Goal: Information Seeking & Learning: Learn about a topic

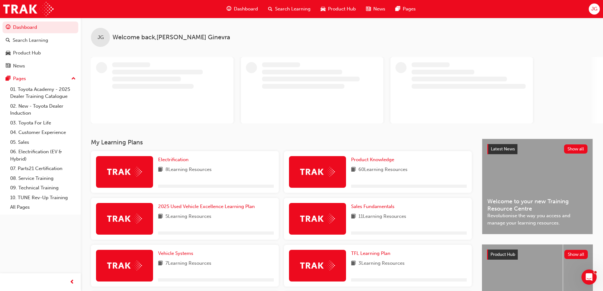
click at [281, 16] on div "Dashboard Search Learning Product Hub News Pages" at bounding box center [321, 9] width 204 height 18
click at [280, 9] on span "Search Learning" at bounding box center [293, 8] width 36 height 7
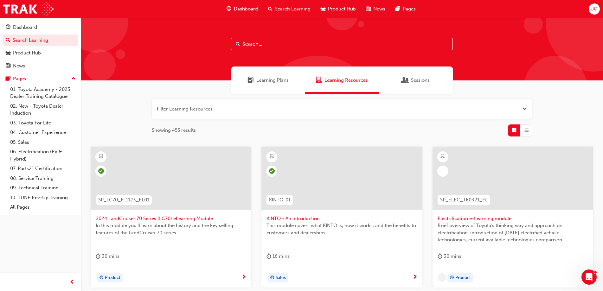
click at [257, 46] on input "text" at bounding box center [342, 44] width 222 height 12
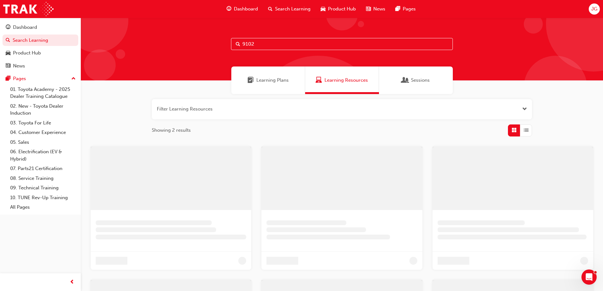
type input "9102"
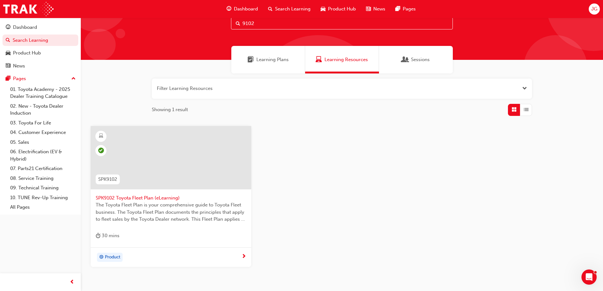
scroll to position [32, 0]
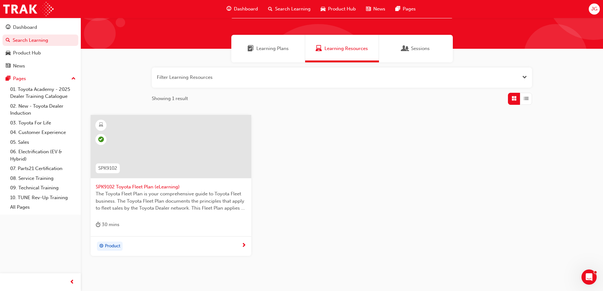
click at [122, 185] on span "SPK9102 Toyota Fleet Plan (eLearning)" at bounding box center [171, 187] width 151 height 7
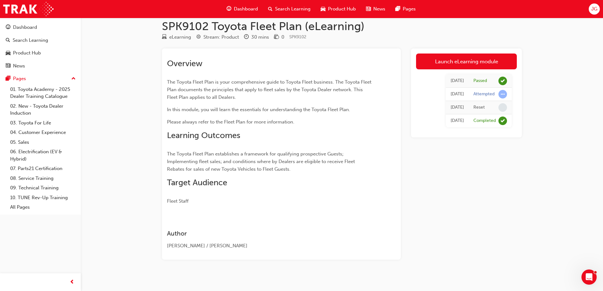
scroll to position [13, 0]
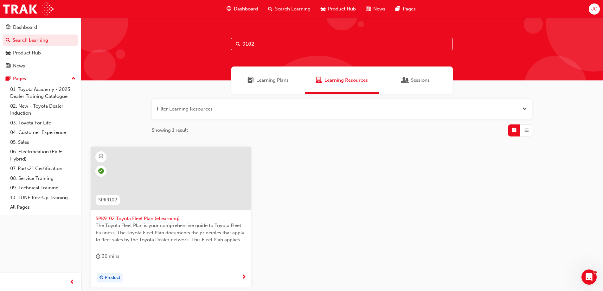
click at [270, 44] on input "9102" at bounding box center [342, 44] width 222 height 12
type input "9103"
click at [131, 215] on span "SPK9103 Toyota Sales Policies (eLearning)" at bounding box center [171, 218] width 151 height 7
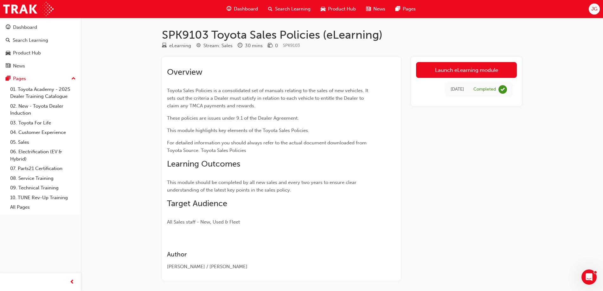
scroll to position [26, 0]
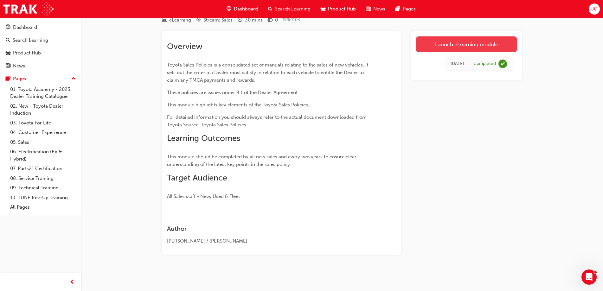
click at [479, 46] on link "Launch eLearning module" at bounding box center [466, 44] width 101 height 16
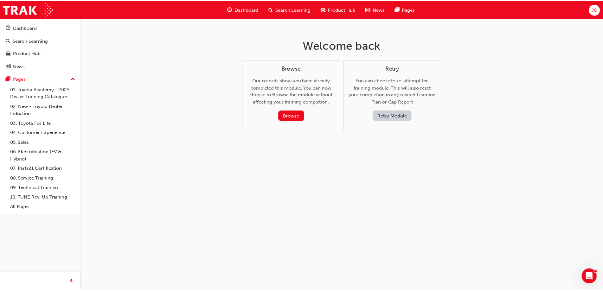
scroll to position [26, 0]
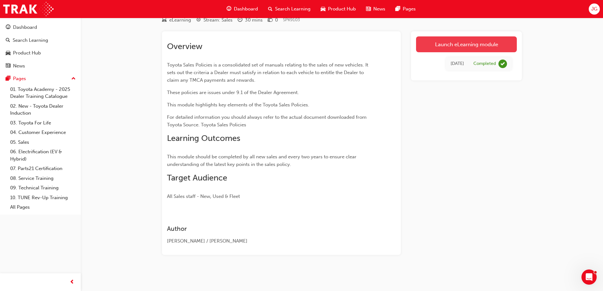
click at [420, 47] on link "Launch eLearning module" at bounding box center [466, 44] width 101 height 16
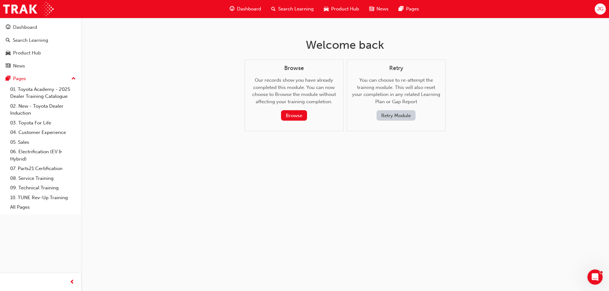
click at [390, 114] on button "Retry Module" at bounding box center [395, 115] width 39 height 10
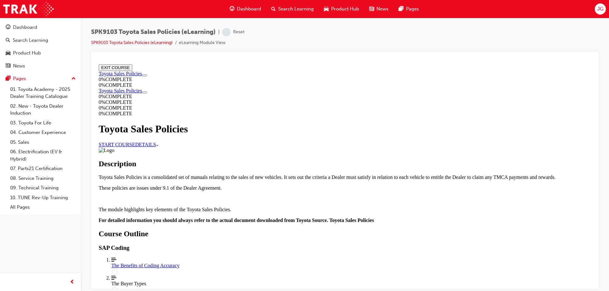
click at [135, 142] on link "START COURSE" at bounding box center [117, 144] width 36 height 5
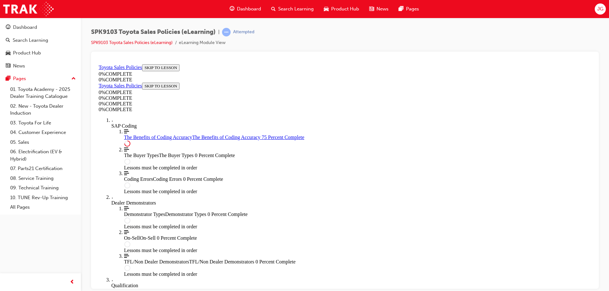
scroll to position [315, 0]
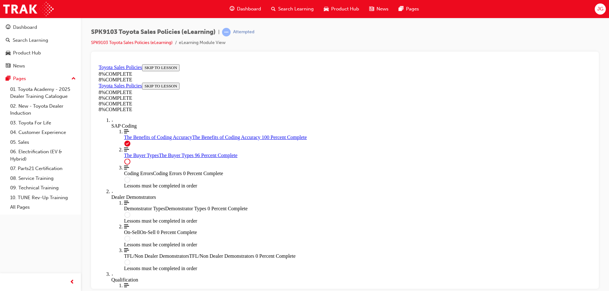
scroll to position [2605, 0]
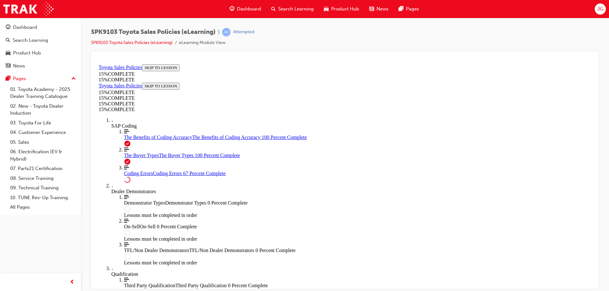
scroll to position [510, 0]
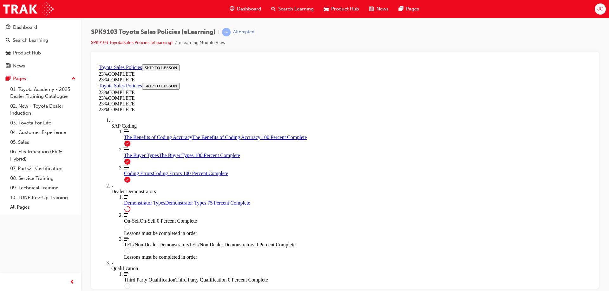
scroll to position [294, 0]
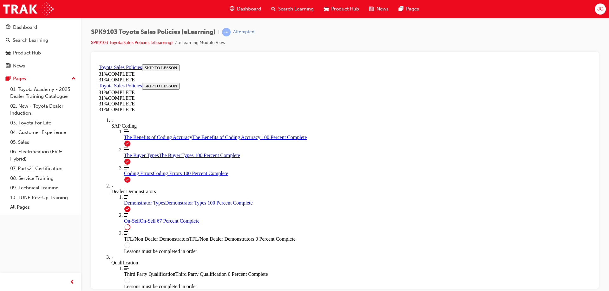
scroll to position [353, 0]
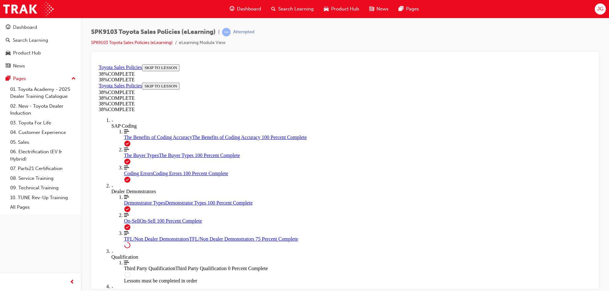
scroll to position [328, 0]
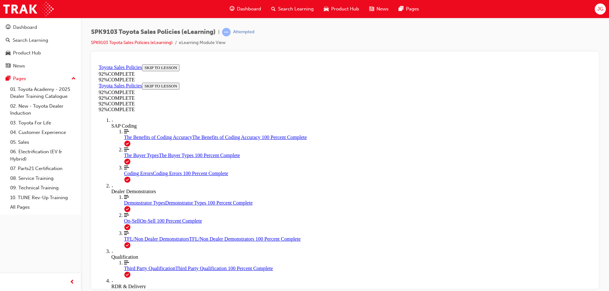
scroll to position [119, 0]
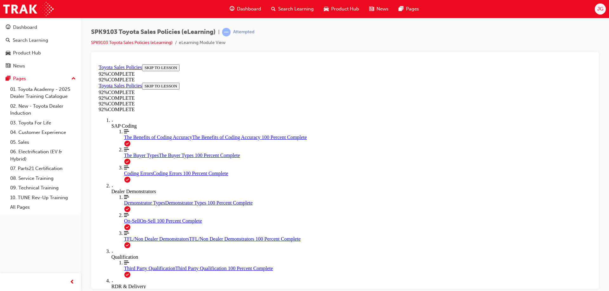
scroll to position [80, 0]
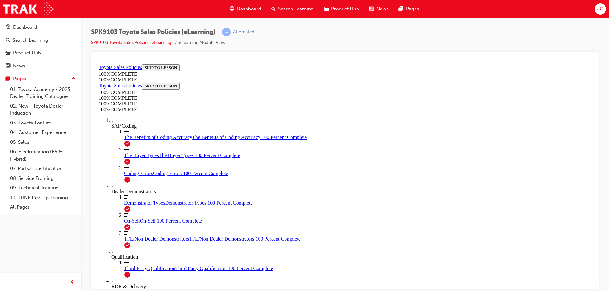
scroll to position [144, 0]
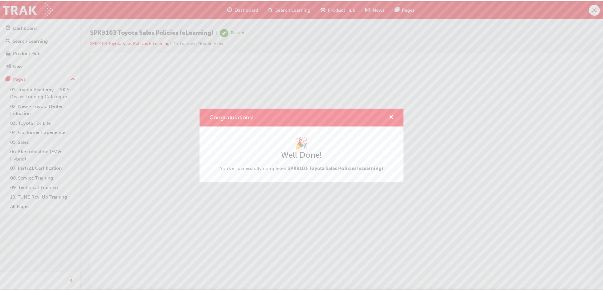
scroll to position [0, 0]
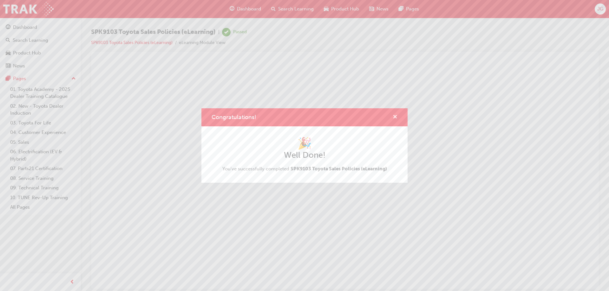
click at [394, 117] on span "cross-icon" at bounding box center [394, 118] width 5 height 6
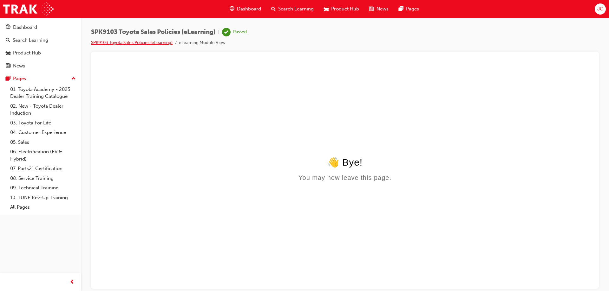
click at [112, 42] on link "SPK9103 Toyota Sales Policies (eLearning)" at bounding box center [131, 42] width 81 height 5
